Goal: Information Seeking & Learning: Learn about a topic

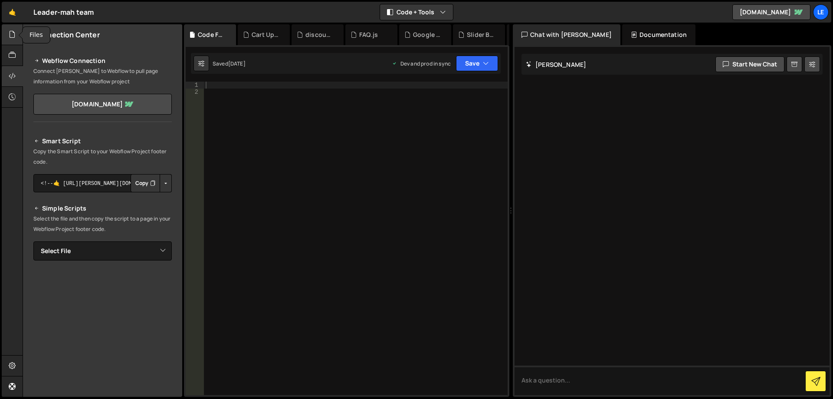
click at [12, 39] on icon at bounding box center [12, 35] width 7 height 10
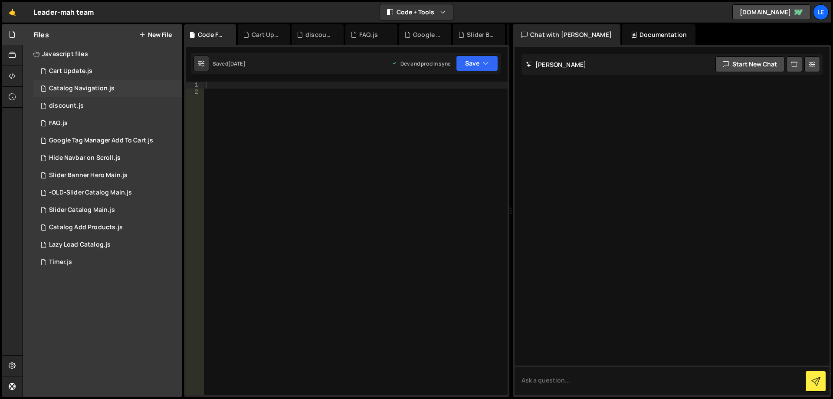
click at [101, 89] on div "Catalog Navigation.js" at bounding box center [82, 89] width 66 height 8
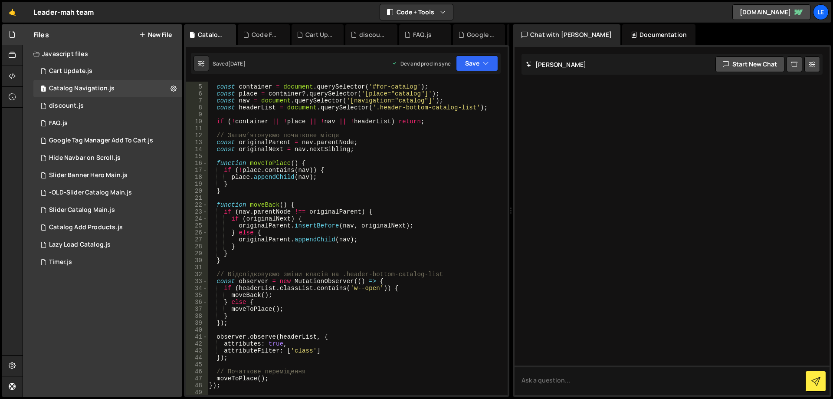
scroll to position [26, 0]
click at [94, 78] on div "1 Cart Update.js 0" at bounding box center [107, 70] width 149 height 17
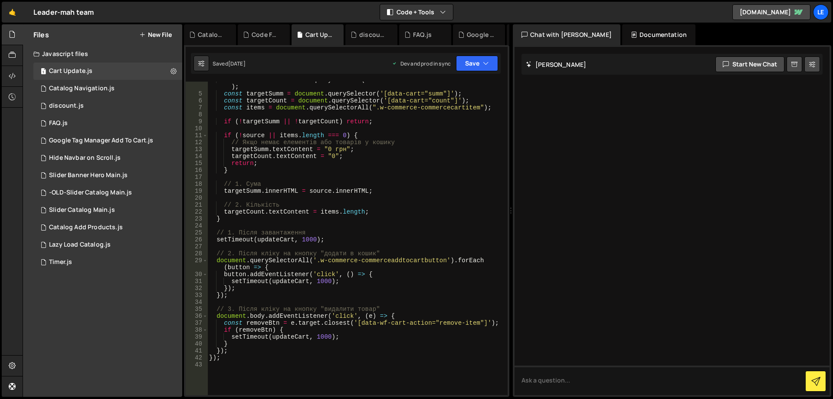
scroll to position [0, 0]
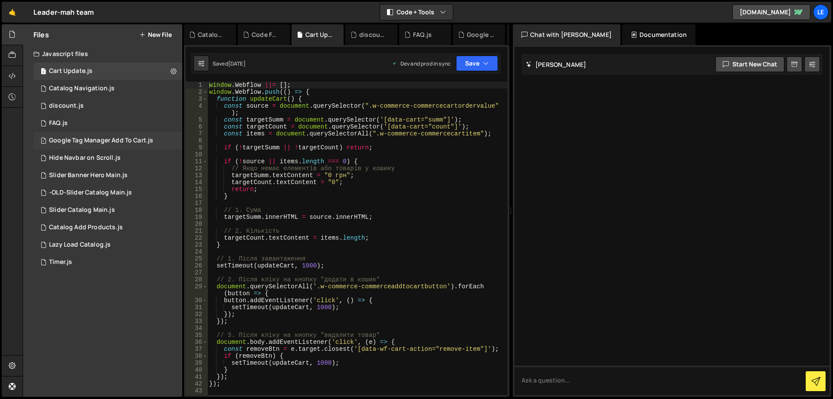
click at [108, 141] on div "Google Tag Manager Add To Cart.js" at bounding box center [101, 141] width 104 height 8
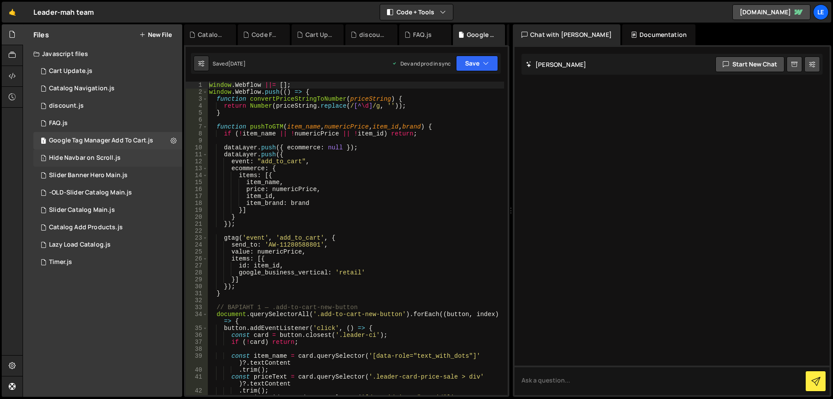
click at [111, 150] on div "1 Hide Navbar on Scroll.js 0" at bounding box center [107, 157] width 149 height 17
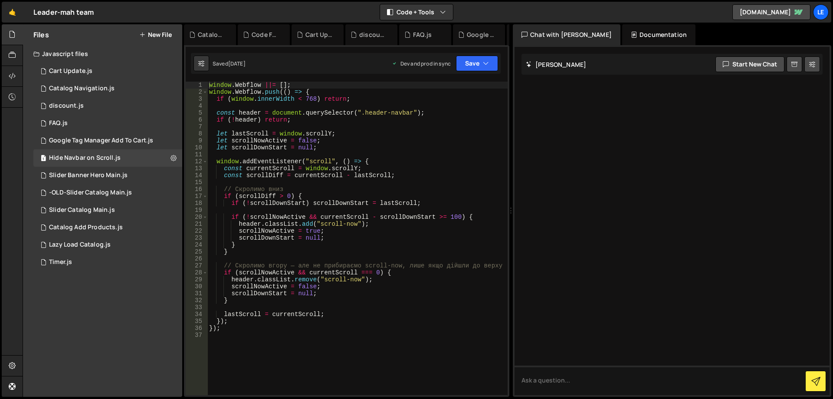
type textarea "const header = document.querySelector(".header-navbar");"
drag, startPoint x: 426, startPoint y: 113, endPoint x: 271, endPoint y: 113, distance: 154.9
click at [271, 113] on div "window . Webflow ||= [ ] ; window . Webflow . push (( ) => { if ( window . inne…" at bounding box center [357, 245] width 300 height 327
click at [325, 125] on div "window . Webflow ||= [ ] ; window . Webflow . push (( ) => { if ( window . inne…" at bounding box center [357, 245] width 300 height 327
click at [321, 119] on div "window . Webflow ||= [ ] ; window . Webflow . push (( ) => { if ( window . inne…" at bounding box center [357, 245] width 300 height 327
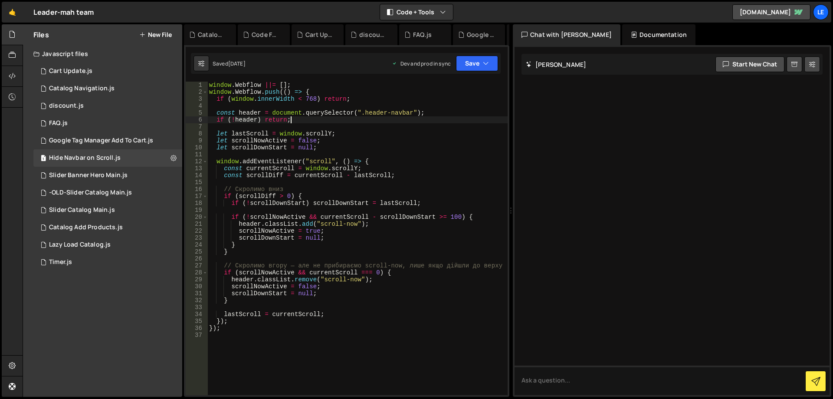
type textarea "if (!header) return;"
click at [125, 175] on div "Slider Banner Hero Main.js" at bounding box center [88, 175] width 79 height 8
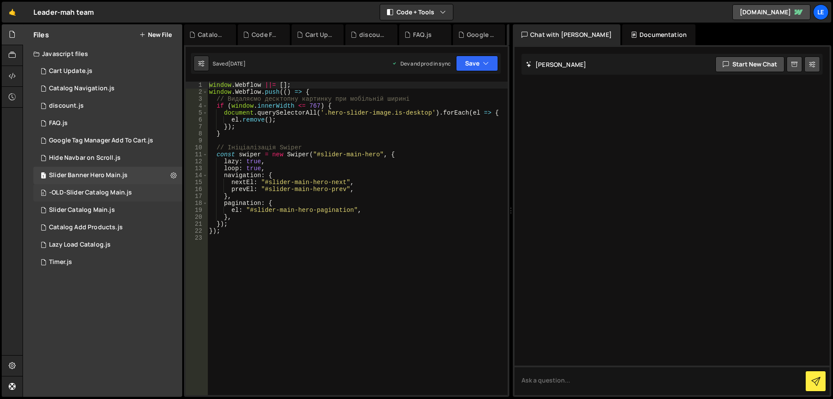
click at [112, 193] on div "-OLD-Slider Catalog Main.js" at bounding box center [90, 193] width 83 height 8
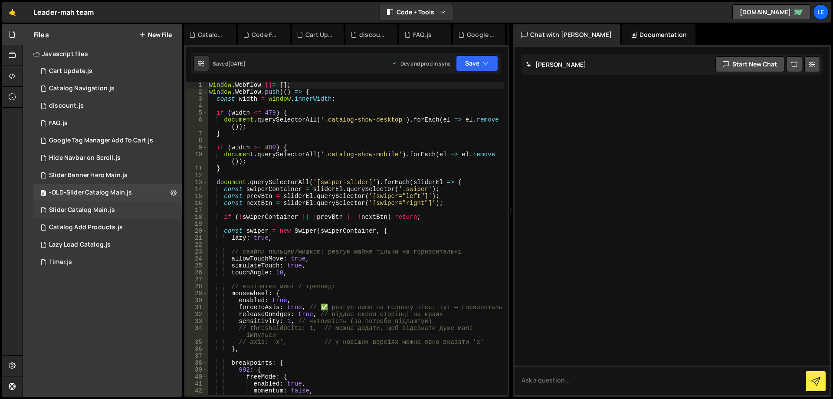
click at [112, 210] on div "Slider Catalog Main.js" at bounding box center [82, 210] width 66 height 8
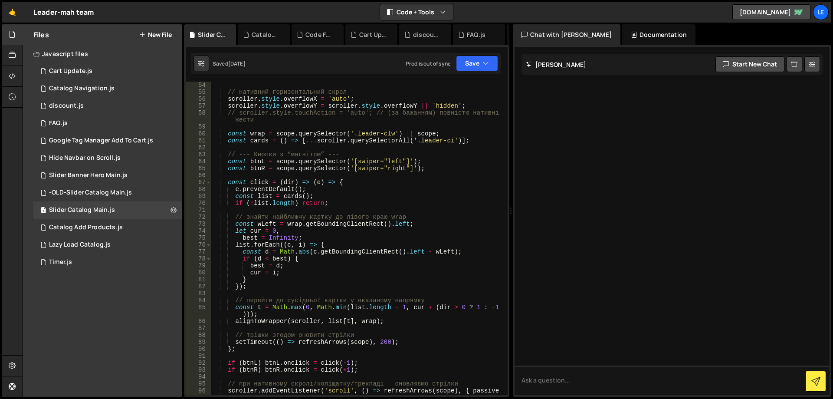
scroll to position [495, 0]
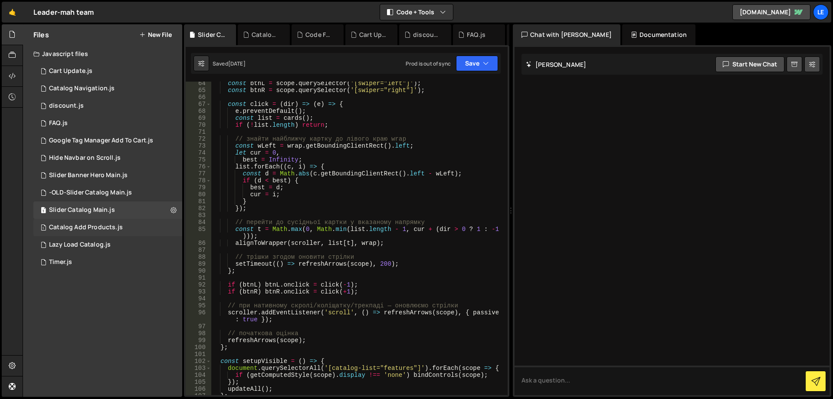
click at [95, 229] on div "Catalog Add Products.js" at bounding box center [86, 228] width 74 height 8
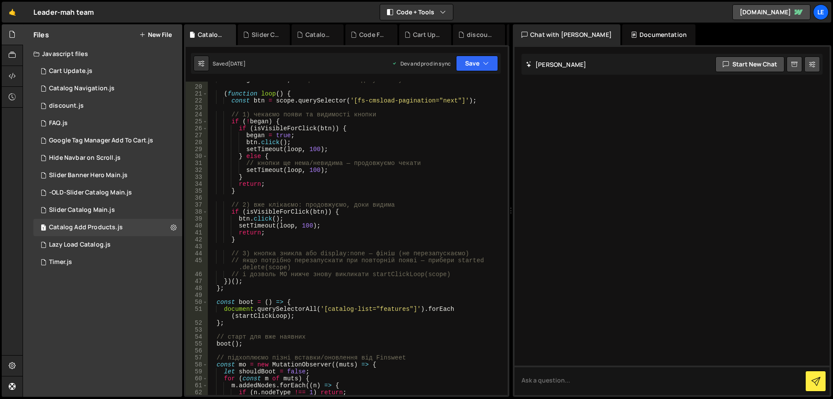
scroll to position [130, 0]
click at [84, 241] on div "Lazy Load Catalog.js" at bounding box center [80, 245] width 62 height 8
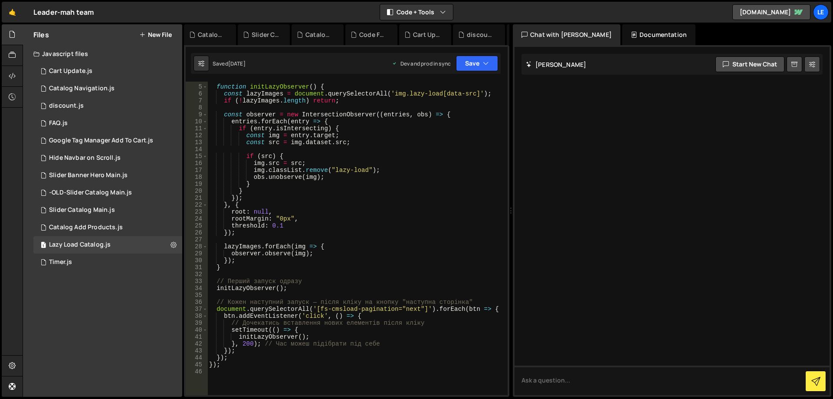
scroll to position [0, 0]
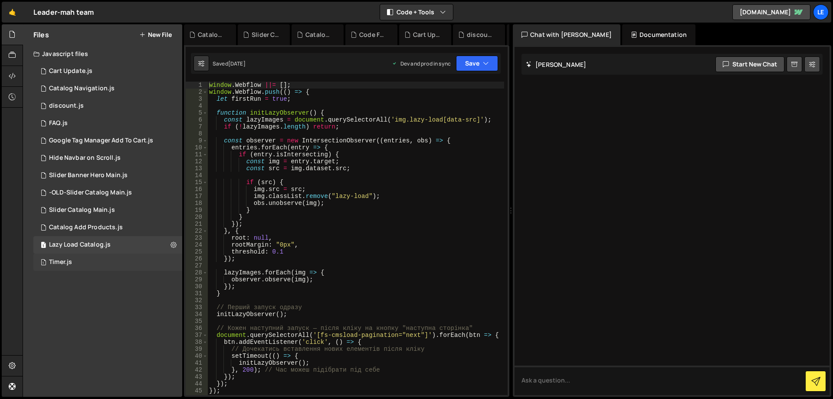
click at [97, 264] on div "1 Timer.js 0" at bounding box center [107, 261] width 149 height 17
